Goal: Find specific page/section: Find specific page/section

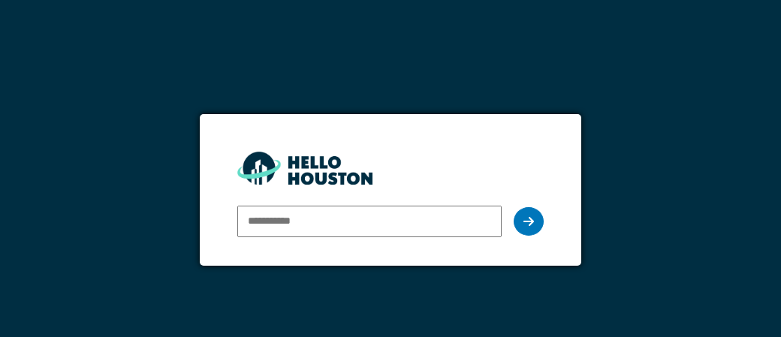
type input "**********"
click at [530, 222] on icon at bounding box center [529, 222] width 11 height 12
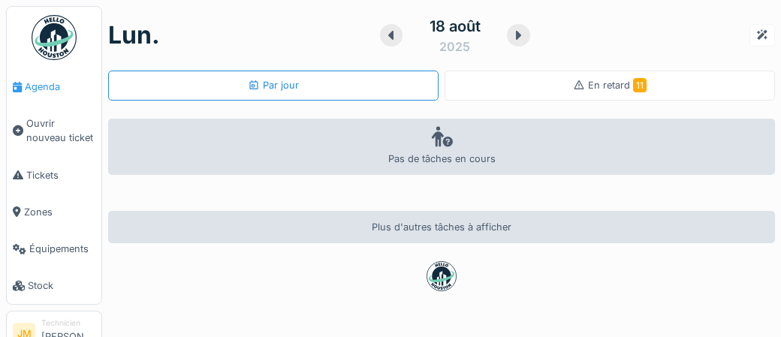
click at [46, 87] on span "Agenda" at bounding box center [60, 87] width 71 height 14
